Goal: Task Accomplishment & Management: Manage account settings

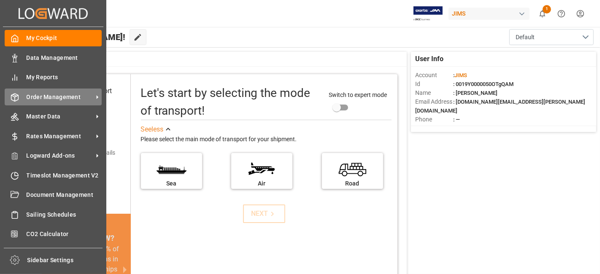
click at [40, 97] on span "Order Management" at bounding box center [60, 97] width 67 height 9
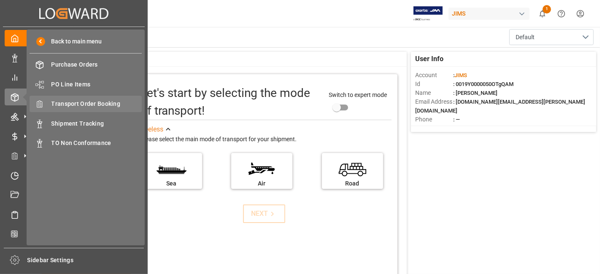
click at [108, 104] on span "Transport Order Booking" at bounding box center [96, 104] width 91 height 9
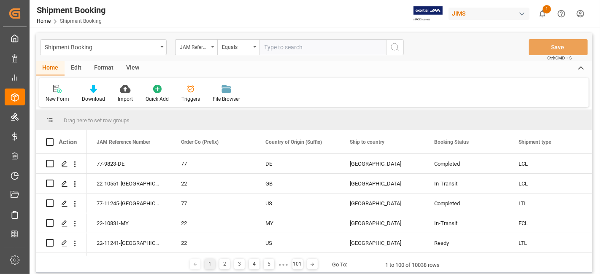
click at [279, 44] on input "text" at bounding box center [322, 47] width 126 height 16
type input "77-11245-[GEOGRAPHIC_DATA]"
click at [393, 47] on icon "search button" at bounding box center [395, 47] width 10 height 10
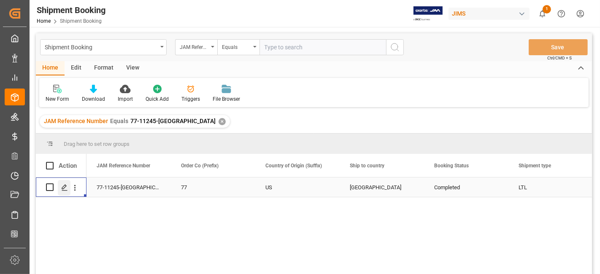
click at [64, 187] on icon "Press SPACE to select this row." at bounding box center [64, 187] width 7 height 7
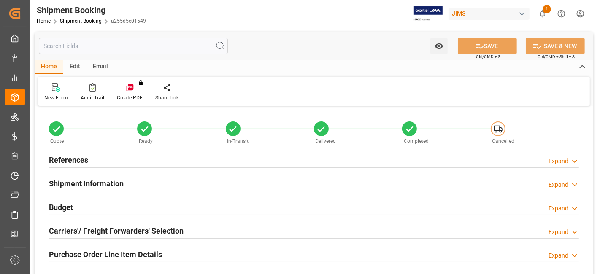
type input "0"
type input "[DATE]"
click at [245, 166] on div "References Expand" at bounding box center [314, 159] width 530 height 16
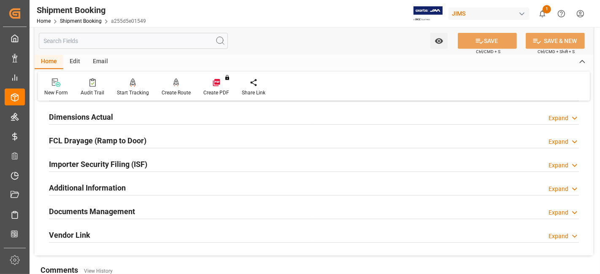
scroll to position [468, 0]
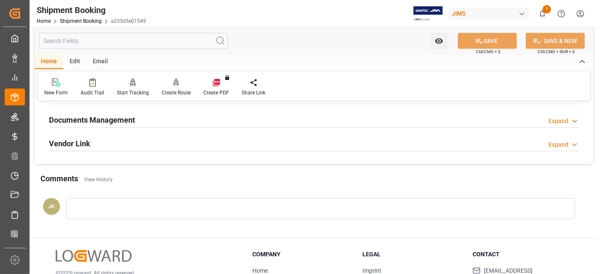
click at [224, 122] on div "Documents Management Expand" at bounding box center [314, 119] width 530 height 16
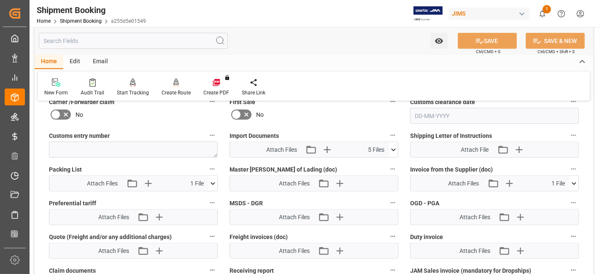
scroll to position [656, 0]
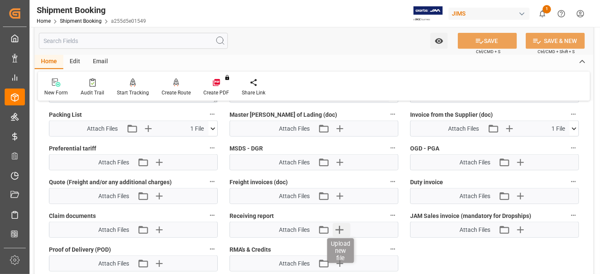
click at [338, 226] on icon "button" at bounding box center [339, 230] width 8 height 8
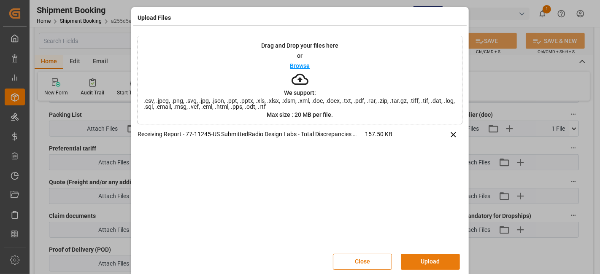
click at [433, 255] on button "Upload" at bounding box center [430, 262] width 59 height 16
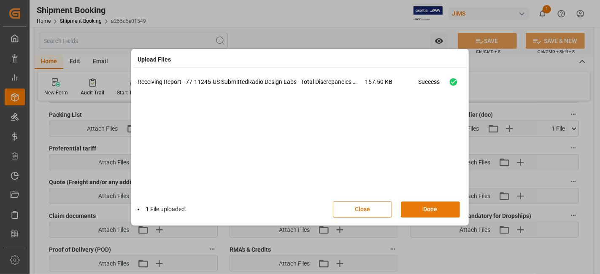
click at [424, 209] on button "Done" at bounding box center [430, 210] width 59 height 16
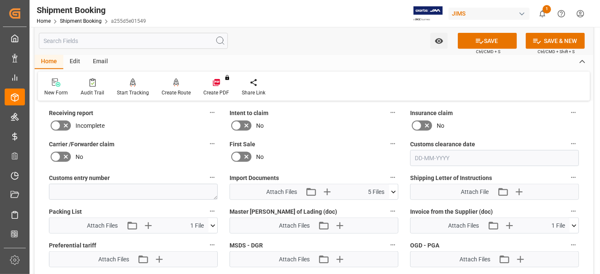
scroll to position [515, 0]
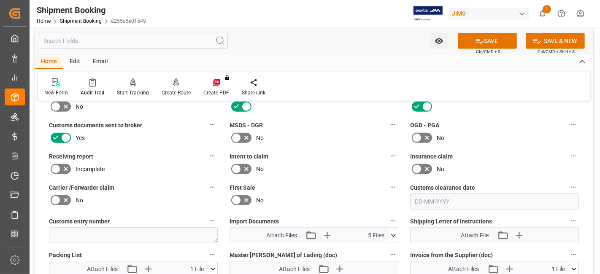
click at [63, 166] on icon at bounding box center [66, 169] width 10 height 10
click at [0, 0] on input "checkbox" at bounding box center [0, 0] width 0 height 0
click at [476, 38] on icon at bounding box center [479, 41] width 9 height 9
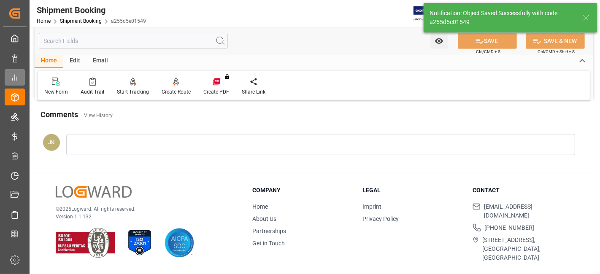
scroll to position [347, 0]
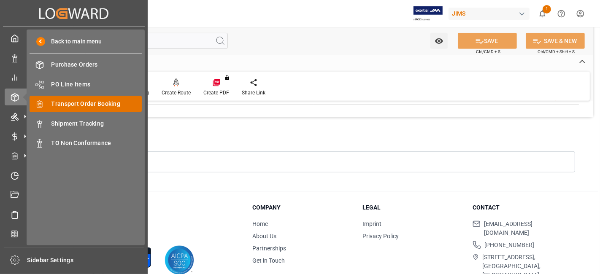
click at [100, 105] on span "Transport Order Booking" at bounding box center [96, 104] width 91 height 9
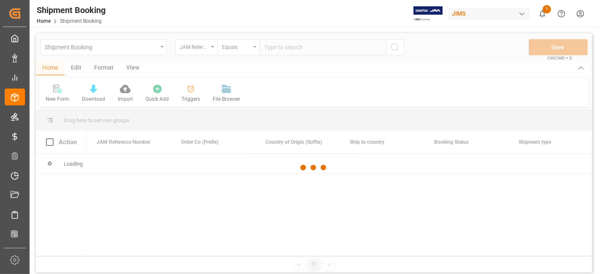
click at [282, 47] on div at bounding box center [314, 167] width 556 height 269
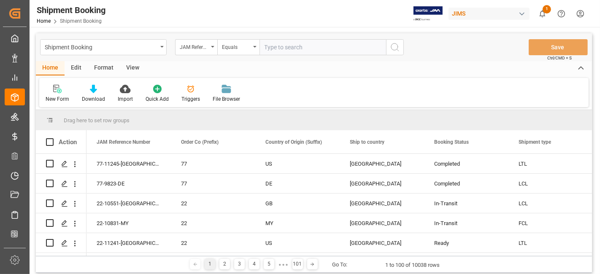
click at [283, 47] on input "text" at bounding box center [322, 47] width 126 height 16
paste input "77-11132-[GEOGRAPHIC_DATA]"
type input "77-11132-[GEOGRAPHIC_DATA]"
click at [391, 48] on circle "search button" at bounding box center [394, 46] width 7 height 7
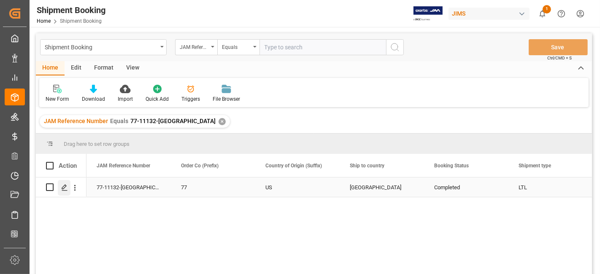
click at [59, 193] on div "Press SPACE to select this row." at bounding box center [64, 188] width 13 height 16
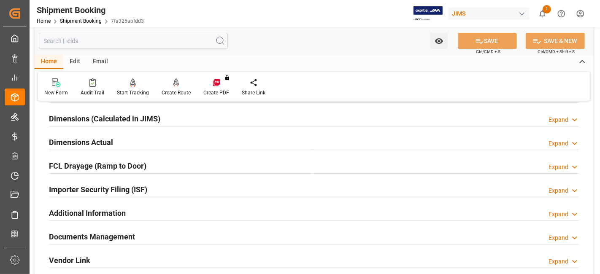
scroll to position [234, 0]
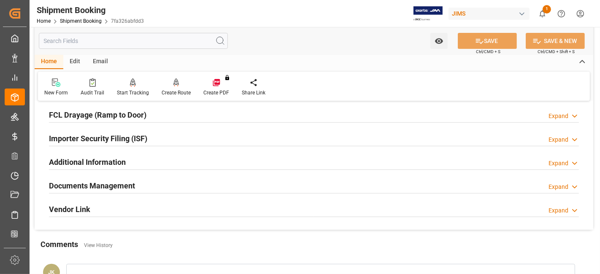
click at [164, 183] on div "Documents Management Expand" at bounding box center [314, 185] width 530 height 16
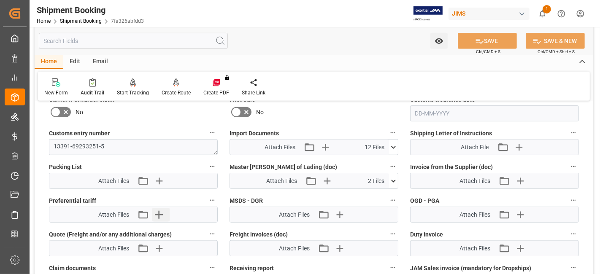
scroll to position [468, 0]
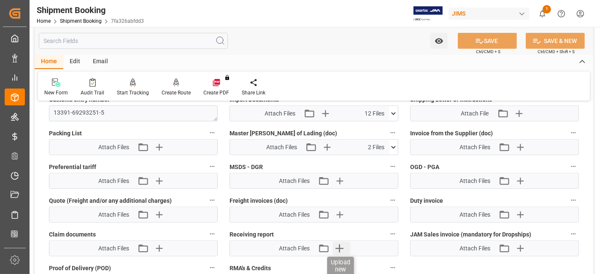
click at [340, 243] on icon "button" at bounding box center [339, 248] width 13 height 13
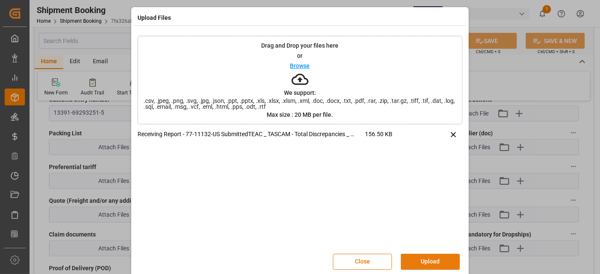
click at [431, 257] on button "Upload" at bounding box center [430, 262] width 59 height 16
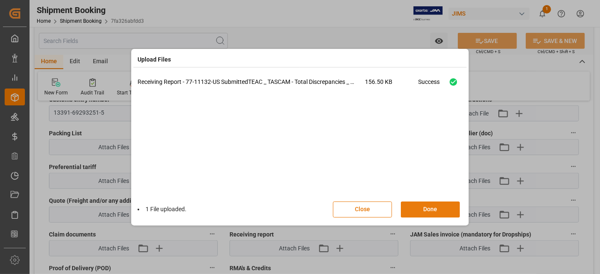
click at [420, 210] on button "Done" at bounding box center [430, 210] width 59 height 16
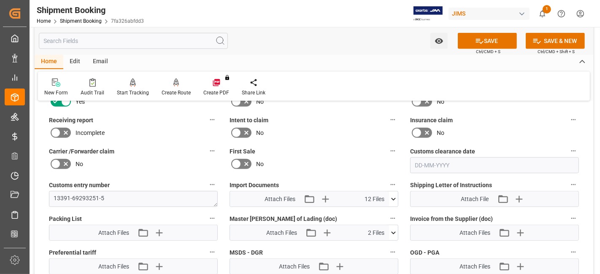
scroll to position [281, 0]
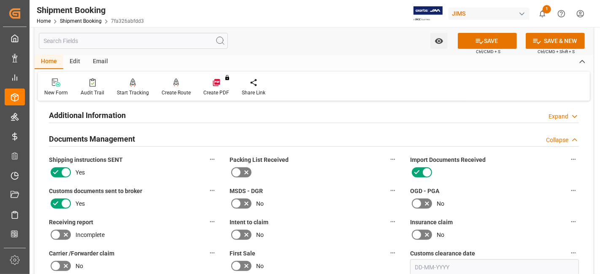
click at [61, 231] on icon at bounding box center [66, 235] width 10 height 10
click at [0, 0] on input "checkbox" at bounding box center [0, 0] width 0 height 0
click at [490, 40] on button "SAVE" at bounding box center [487, 41] width 59 height 16
